Goal: Transaction & Acquisition: Purchase product/service

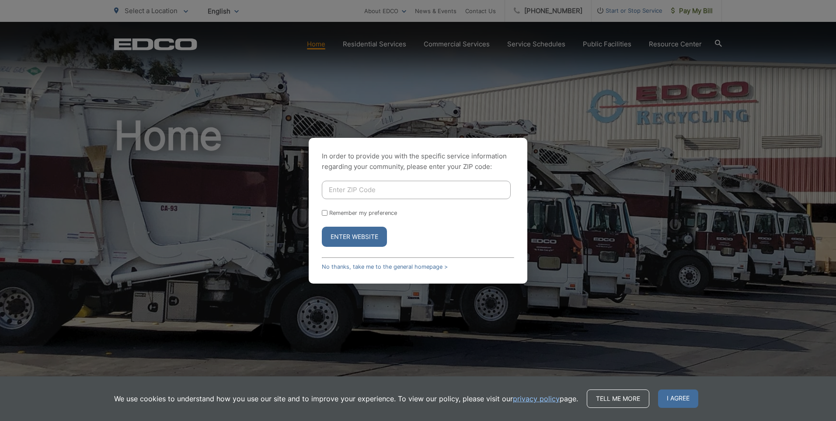
click at [334, 191] on input "Enter ZIP Code" at bounding box center [416, 190] width 189 height 18
type input "92021"
click at [349, 236] on button "Enter Website" at bounding box center [354, 236] width 65 height 20
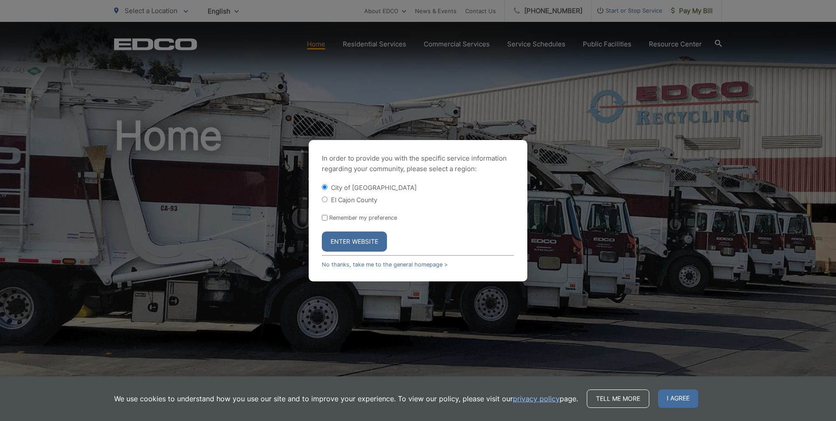
click at [323, 197] on input "El Cajon County" at bounding box center [325, 199] width 6 height 6
radio input "true"
click at [359, 243] on button "Enter Website" at bounding box center [354, 241] width 65 height 20
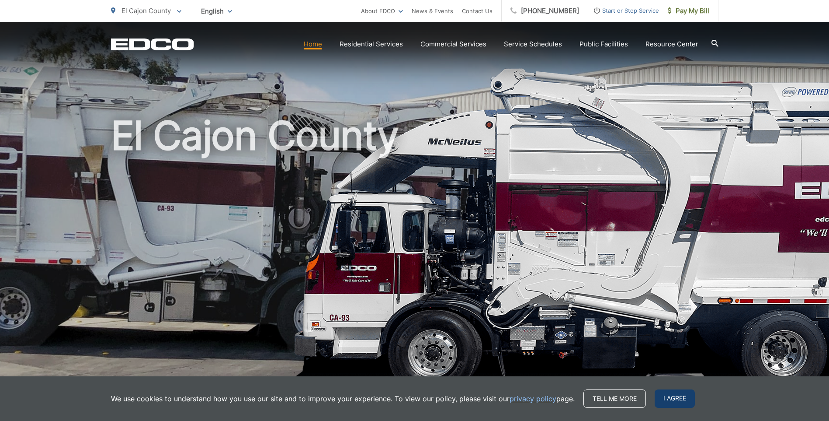
click at [681, 399] on span "I agree" at bounding box center [675, 398] width 40 height 18
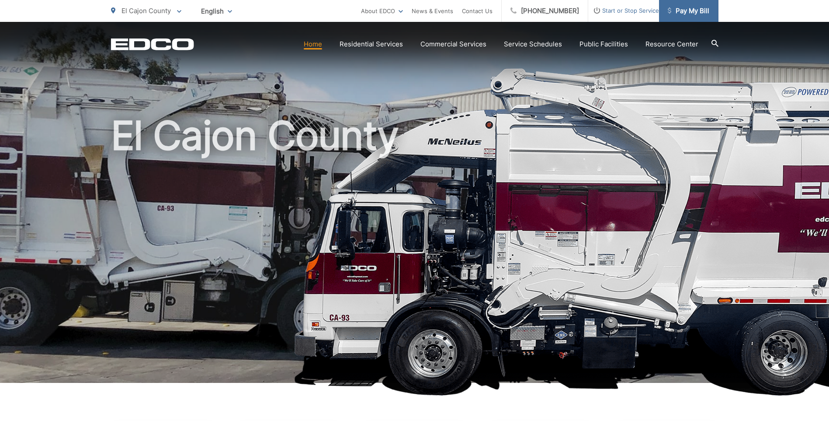
click at [683, 14] on span "Pay My Bill" at bounding box center [689, 11] width 42 height 10
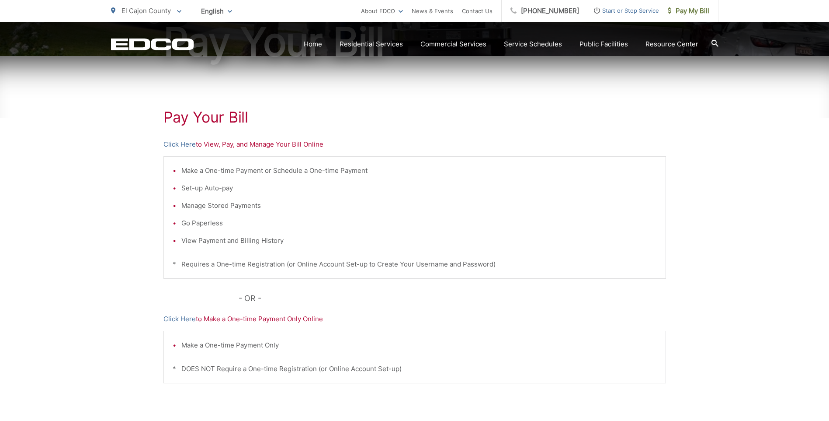
scroll to position [131, 0]
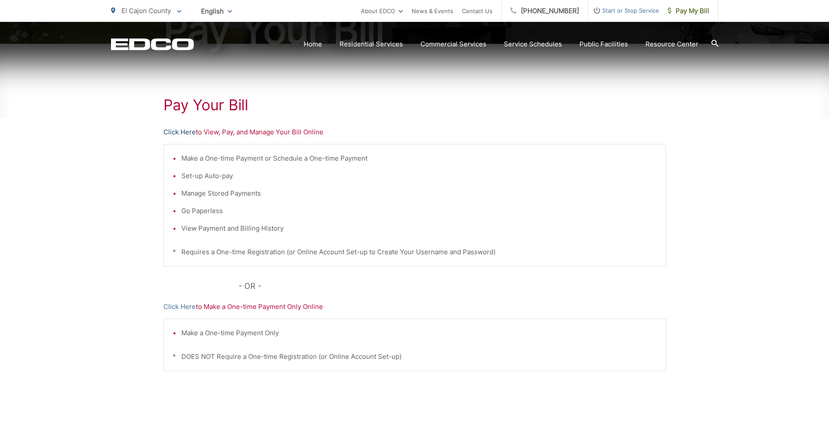
click at [186, 134] on link "Click Here" at bounding box center [179, 132] width 32 height 10
